Goal: Information Seeking & Learning: Check status

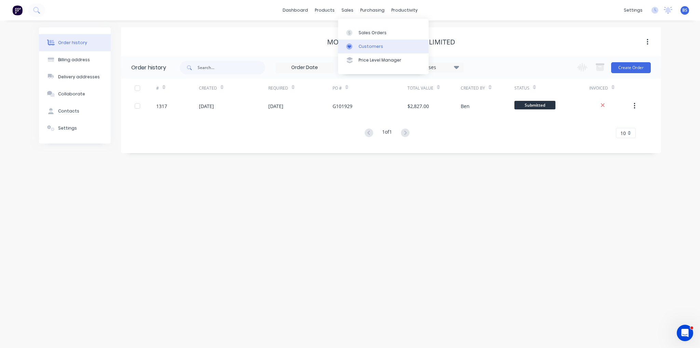
click at [361, 48] on div "Customers" at bounding box center [370, 46] width 25 height 6
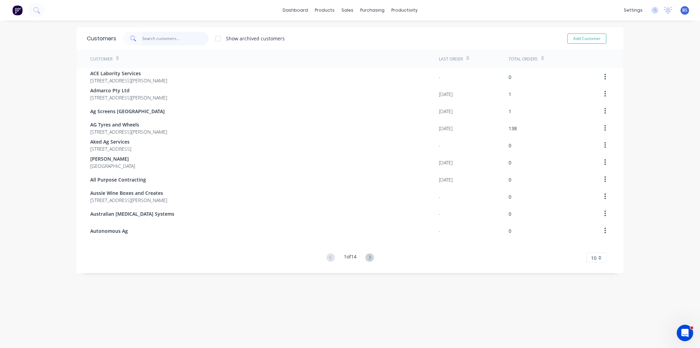
click at [164, 39] on input "text" at bounding box center [175, 39] width 67 height 14
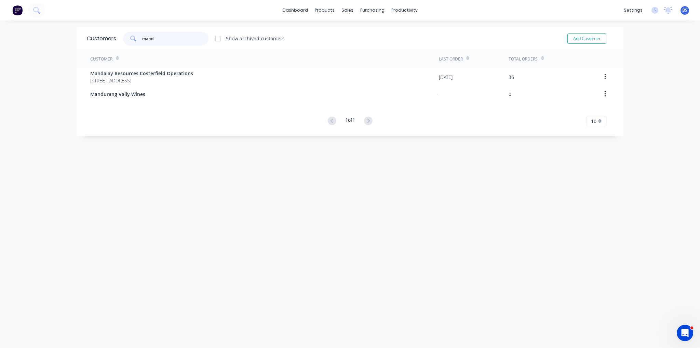
type input "mand"
click at [183, 68] on div "Customer" at bounding box center [264, 59] width 349 height 19
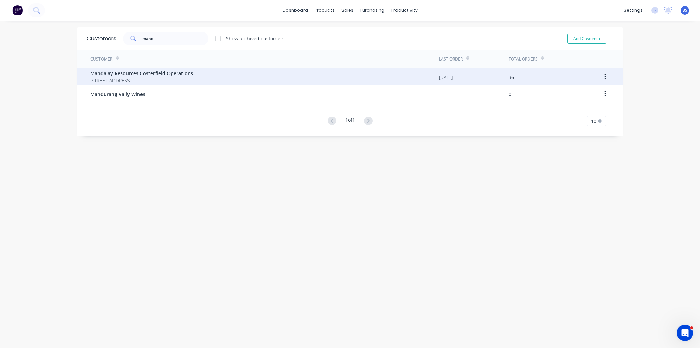
click at [184, 70] on span "Mandalay Resources Costerfield Operations" at bounding box center [141, 73] width 103 height 7
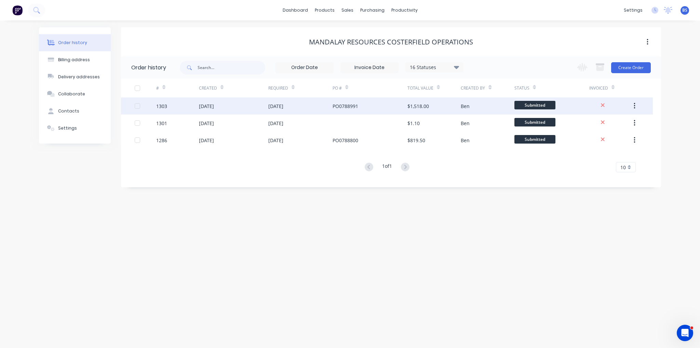
click at [225, 102] on div "[DATE]" at bounding box center [233, 105] width 69 height 17
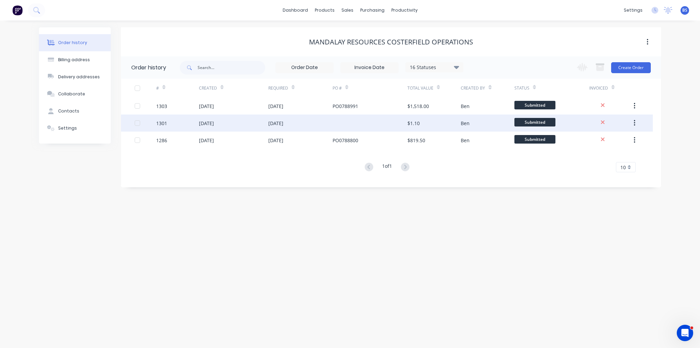
click at [232, 127] on div "[DATE]" at bounding box center [233, 122] width 69 height 17
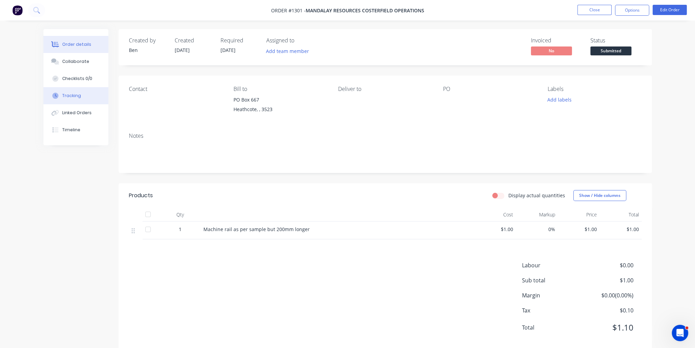
click at [74, 96] on div "Tracking" at bounding box center [71, 96] width 19 height 6
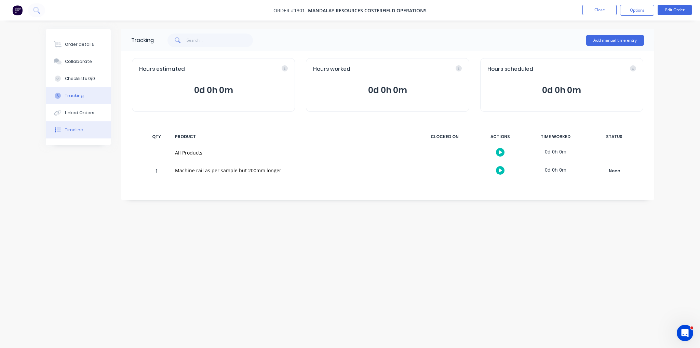
click at [81, 133] on button "Timeline" at bounding box center [78, 129] width 65 height 17
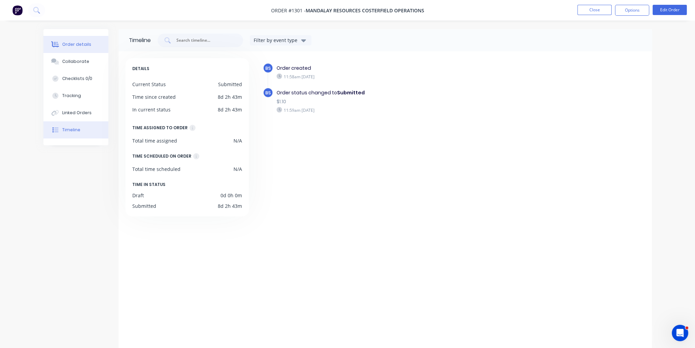
click at [89, 42] on button "Order details" at bounding box center [75, 44] width 65 height 17
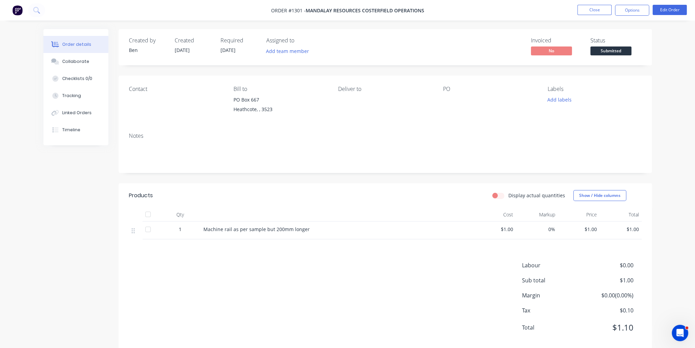
click at [591, 15] on nav "Order #1301 - Mandalay Resources Costerfield Operations Close Options Edit Order" at bounding box center [347, 10] width 695 height 21
click at [591, 14] on button "Close" at bounding box center [594, 10] width 34 height 10
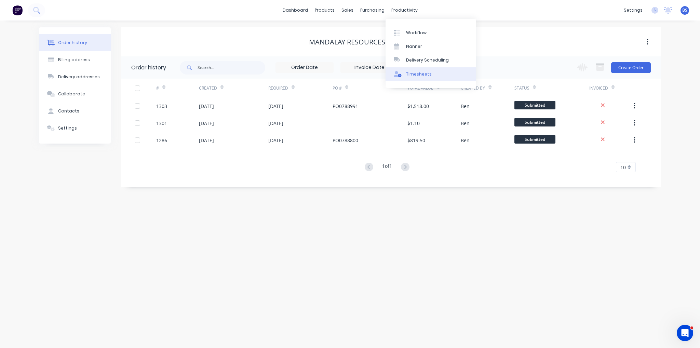
click at [410, 73] on div "Timesheets" at bounding box center [419, 74] width 26 height 6
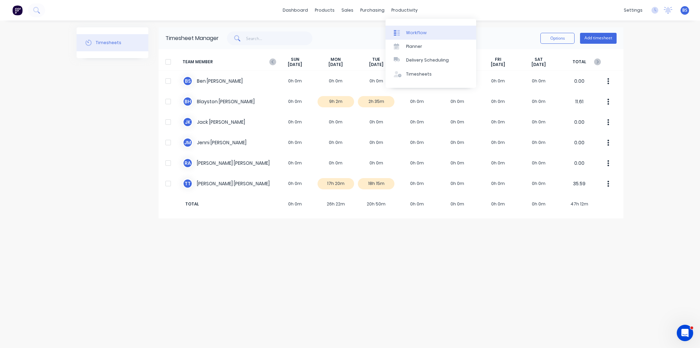
click at [423, 32] on div "Workflow" at bounding box center [416, 33] width 21 height 6
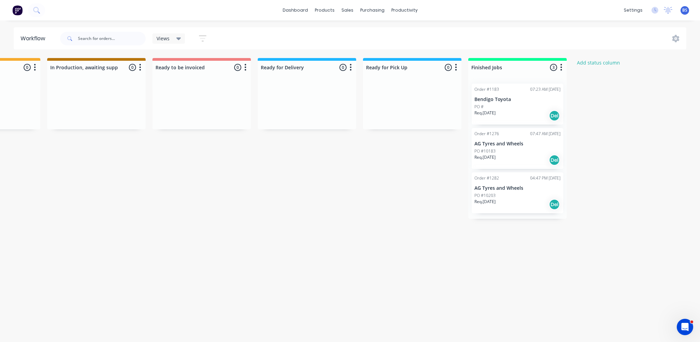
scroll to position [0, 390]
